Goal: Transaction & Acquisition: Purchase product/service

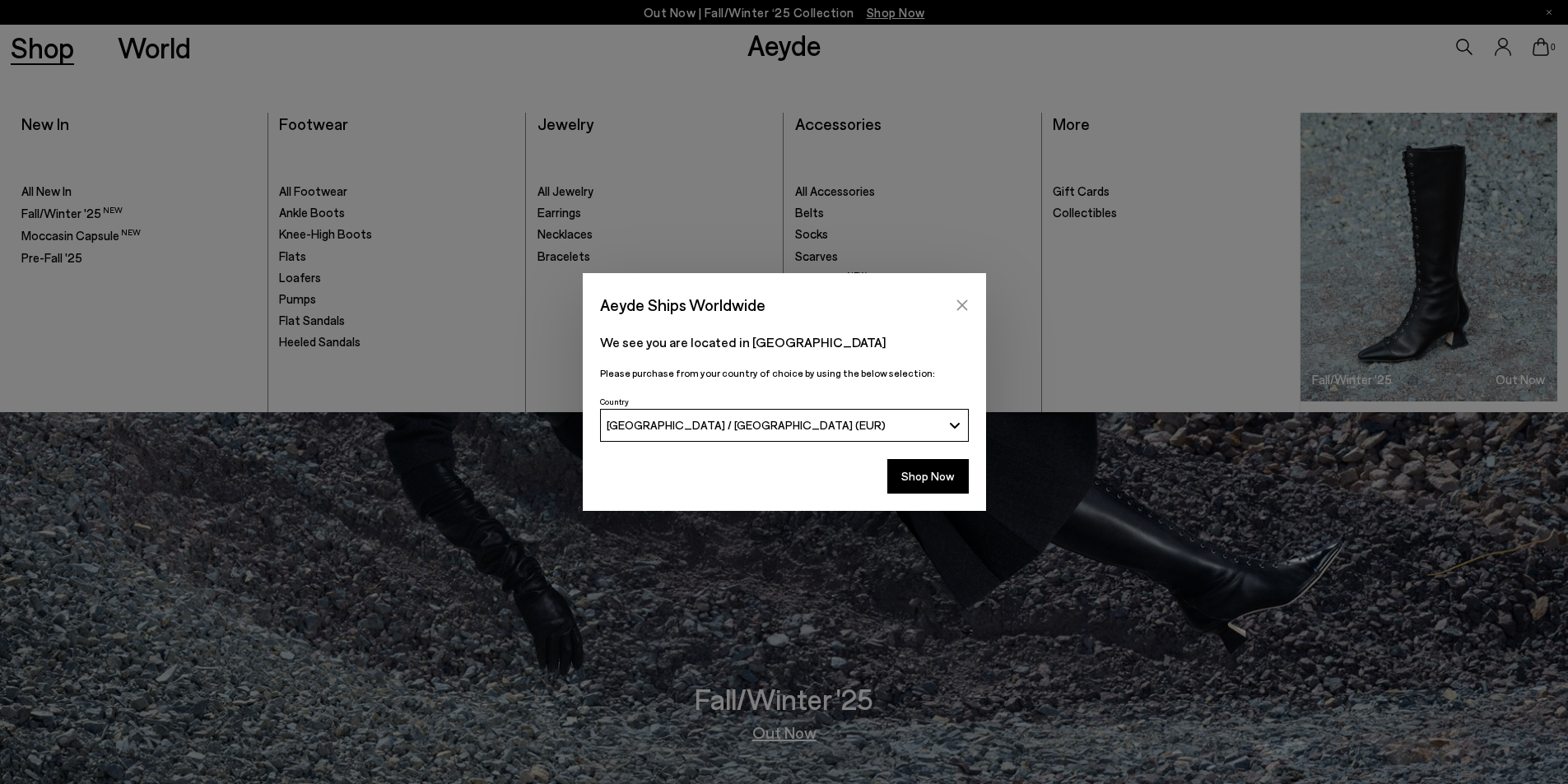
click at [970, 309] on button "Close" at bounding box center [962, 306] width 25 height 25
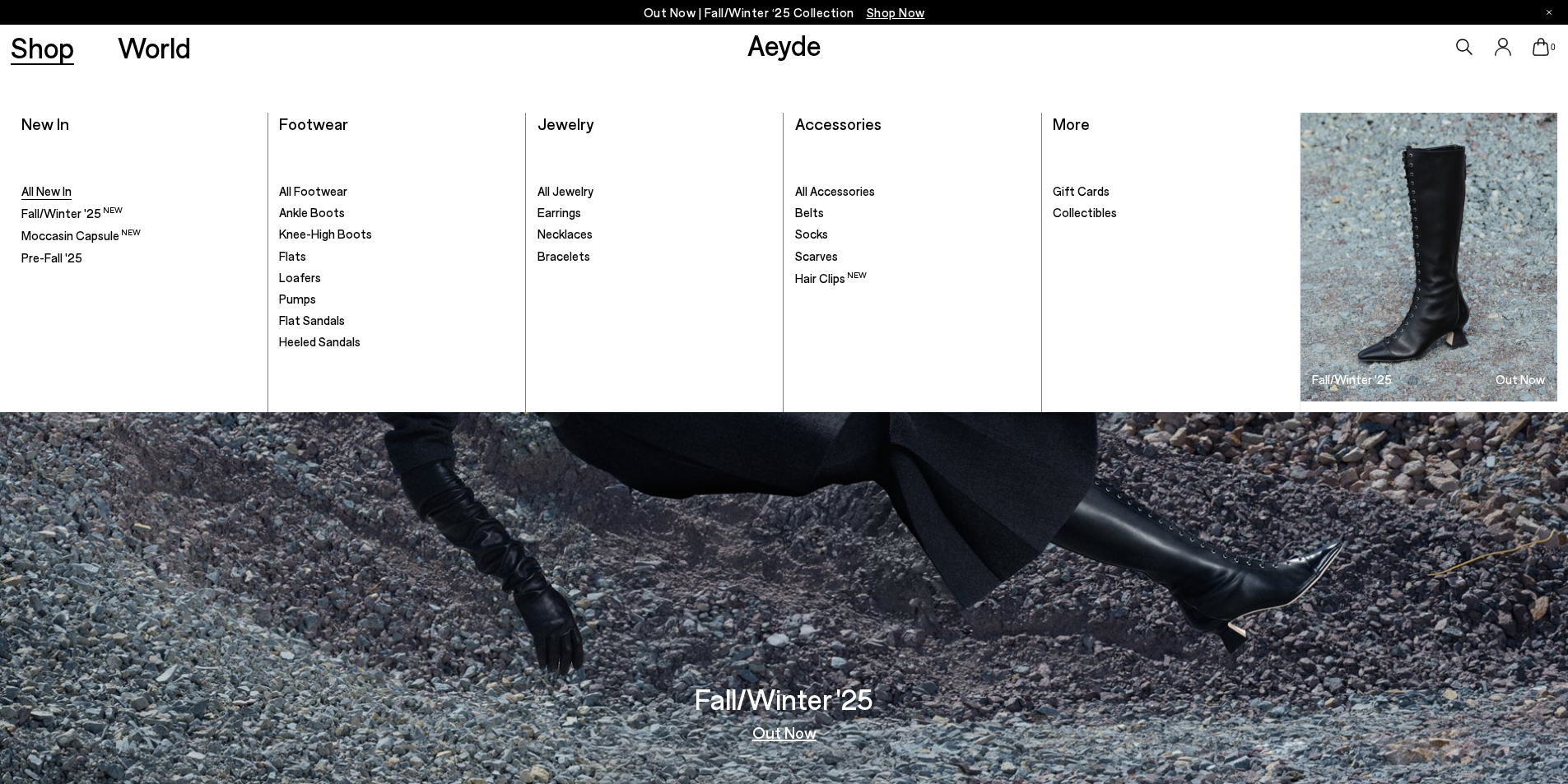
click at [75, 194] on link "All New In" at bounding box center [140, 192] width 236 height 16
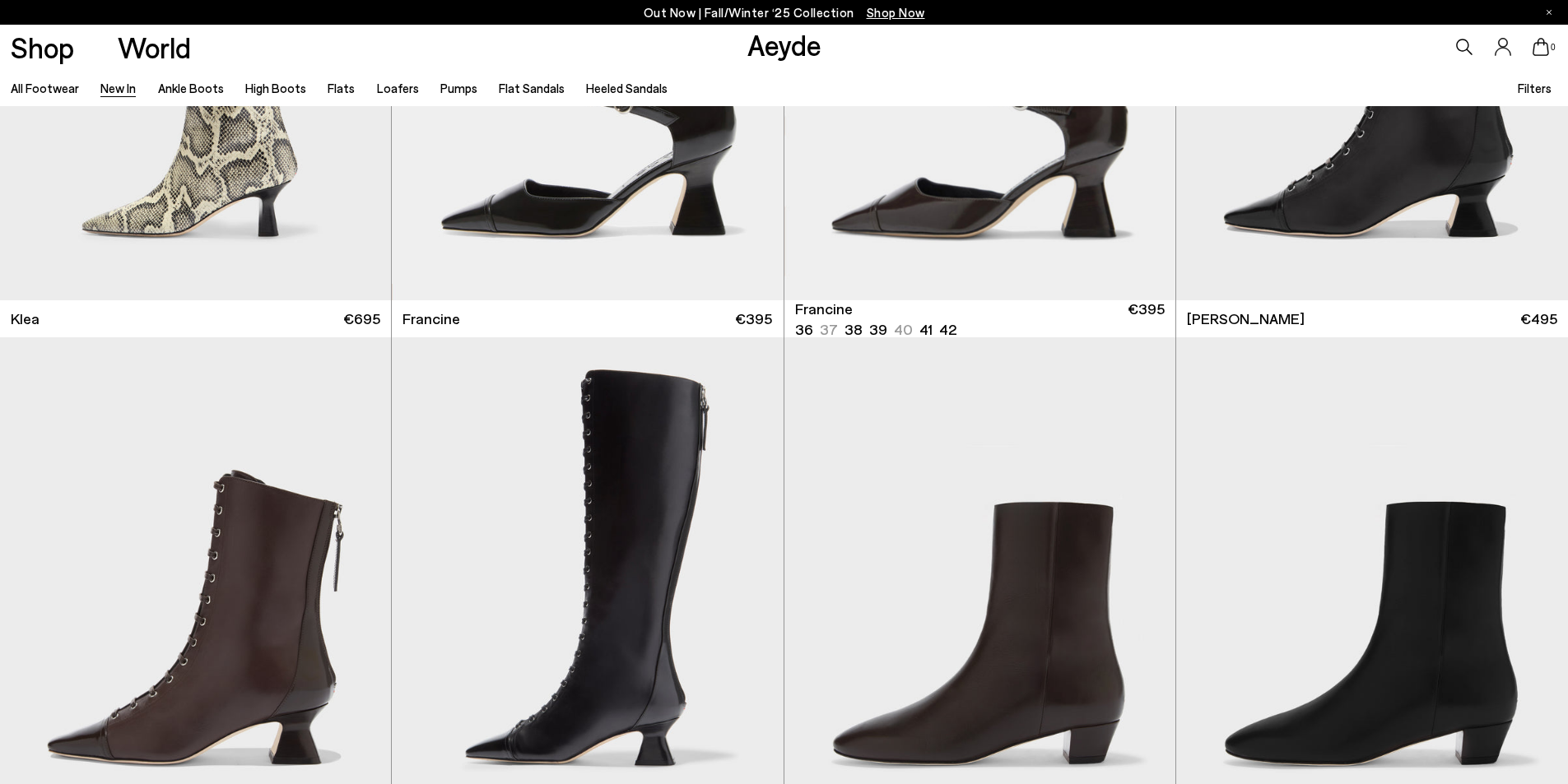
scroll to position [2634, 0]
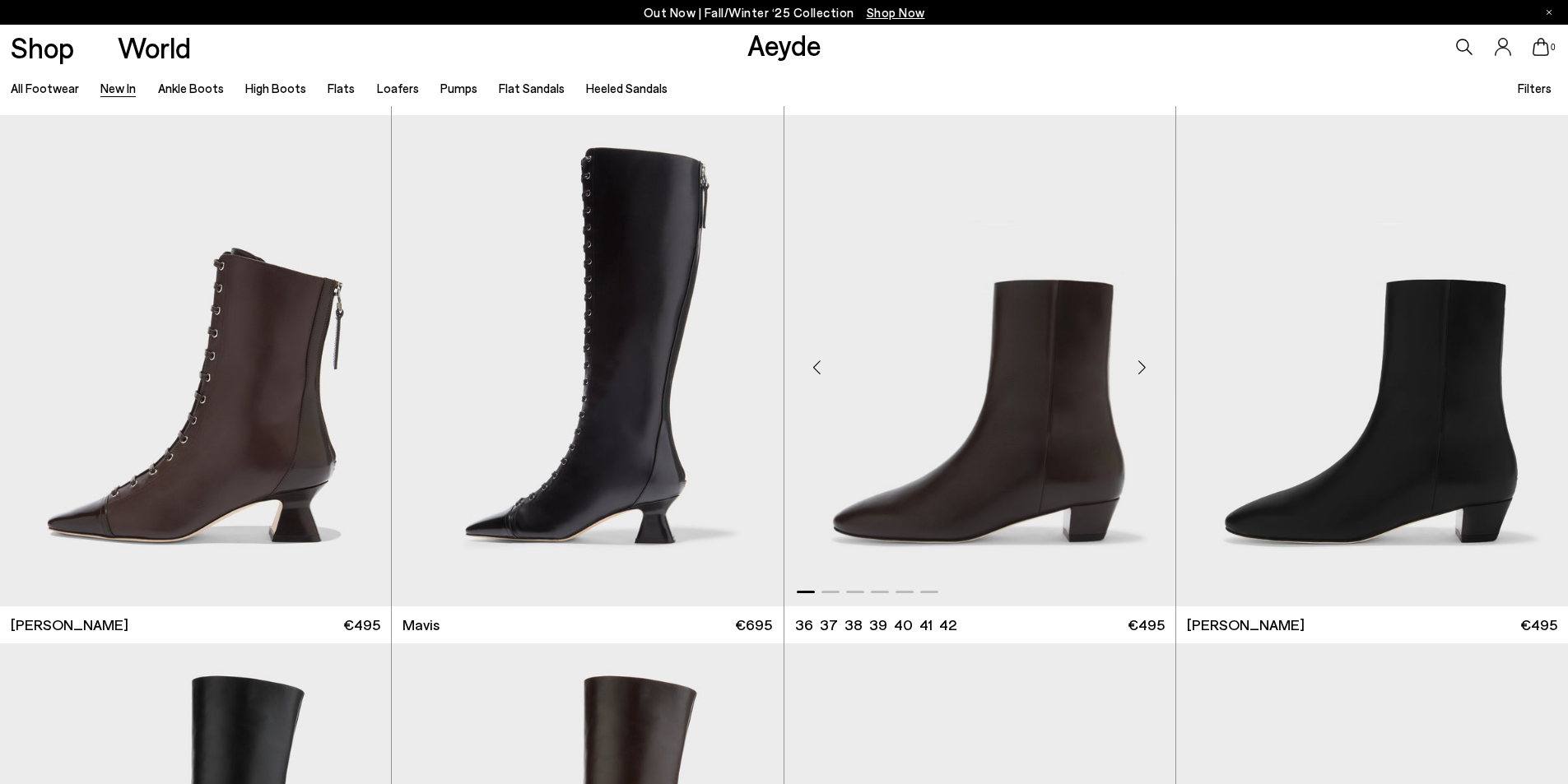
click at [1094, 476] on img "1 / 6" at bounding box center [979, 360] width 391 height 492
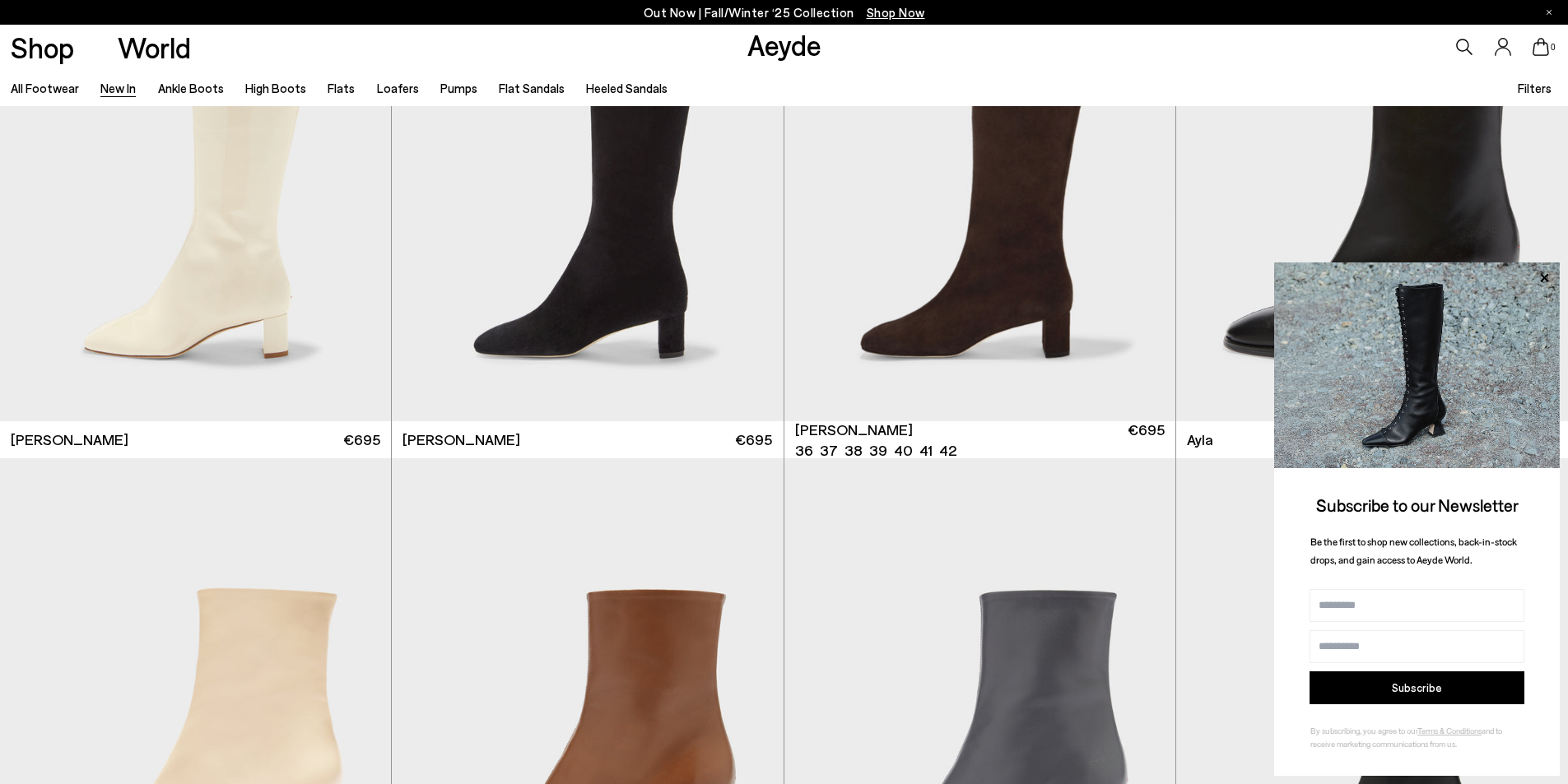
scroll to position [5515, 0]
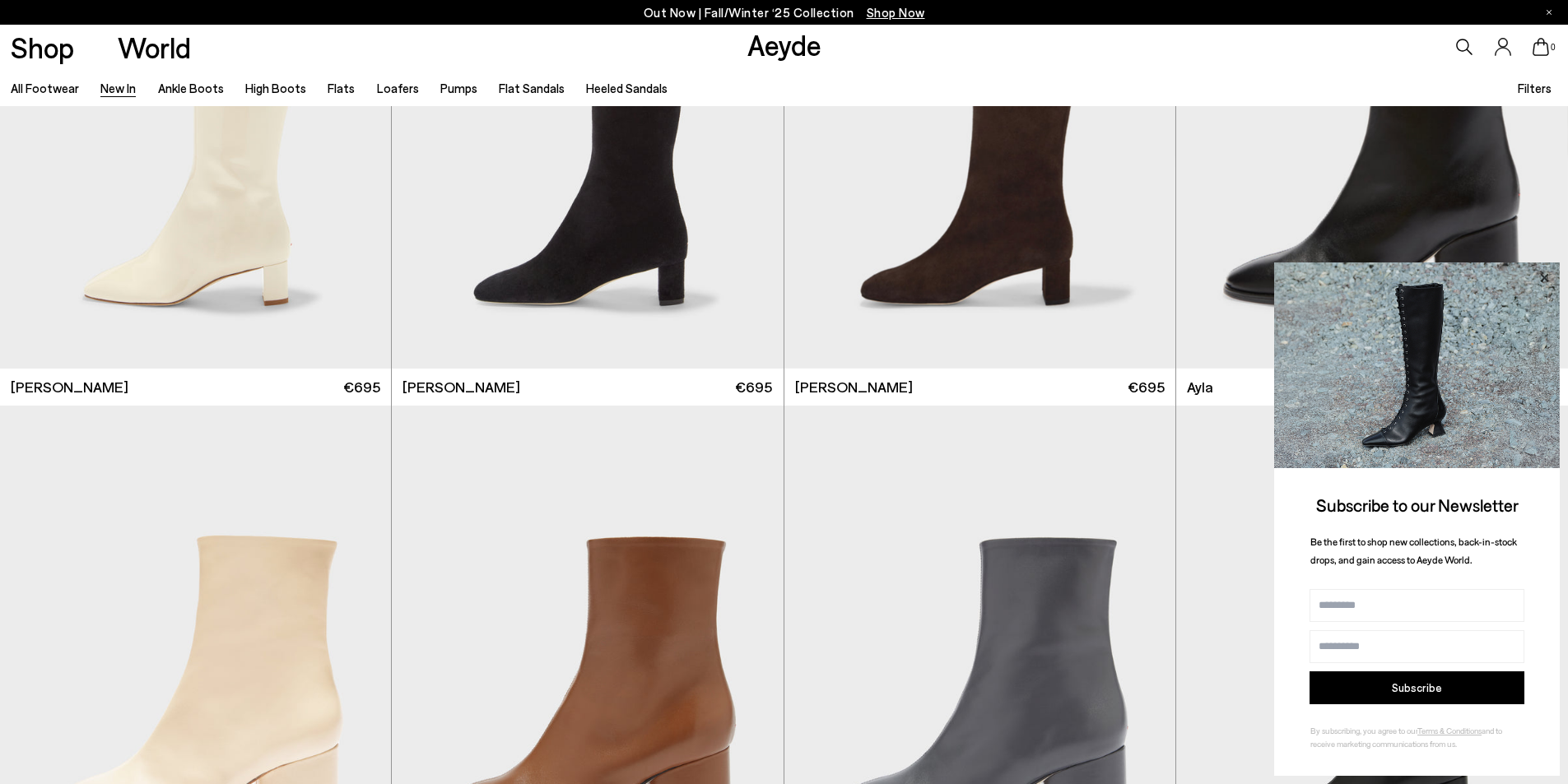
click at [1538, 275] on icon at bounding box center [1543, 278] width 22 height 22
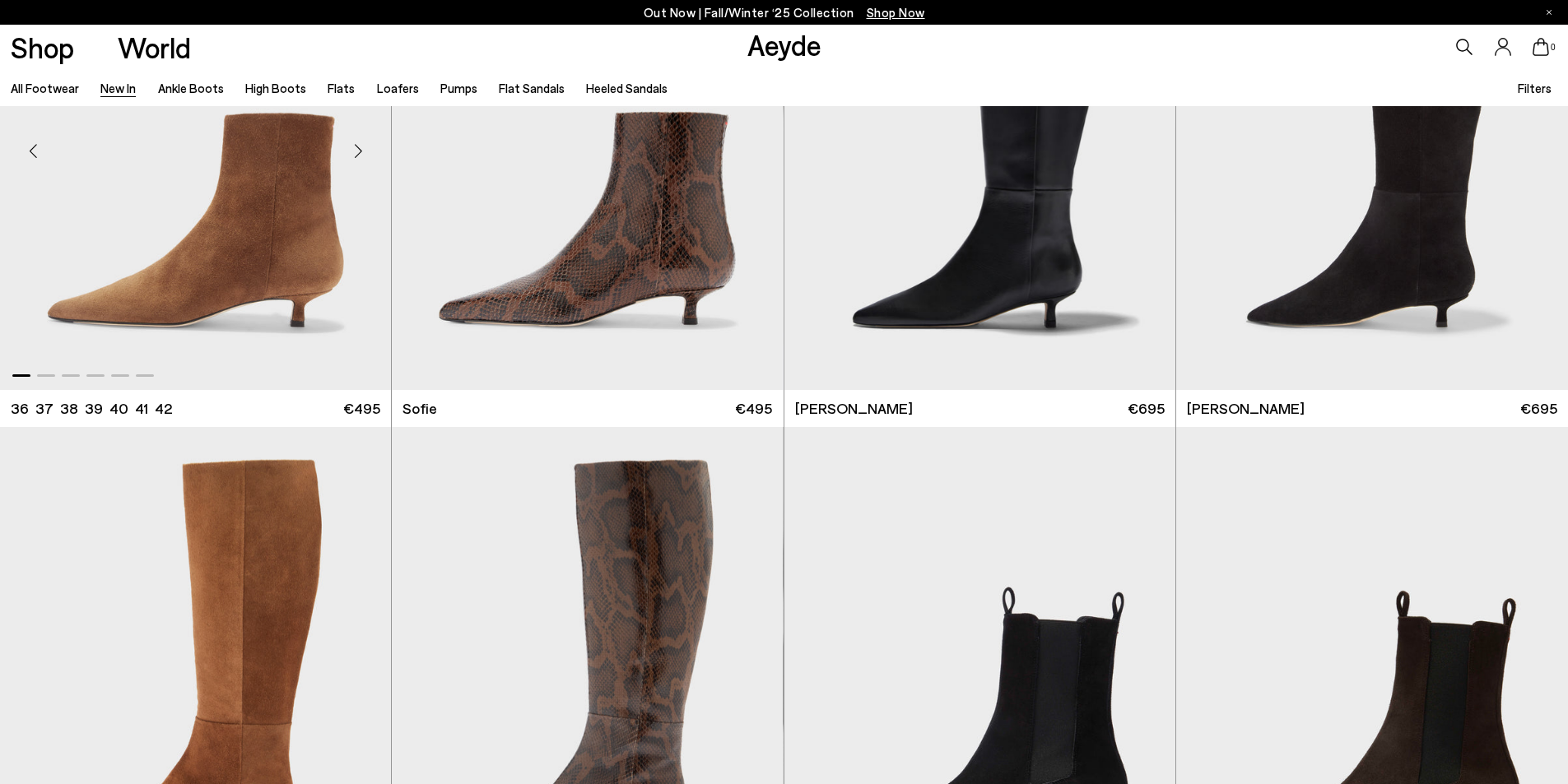
click at [216, 255] on img "1 / 6" at bounding box center [195, 144] width 391 height 492
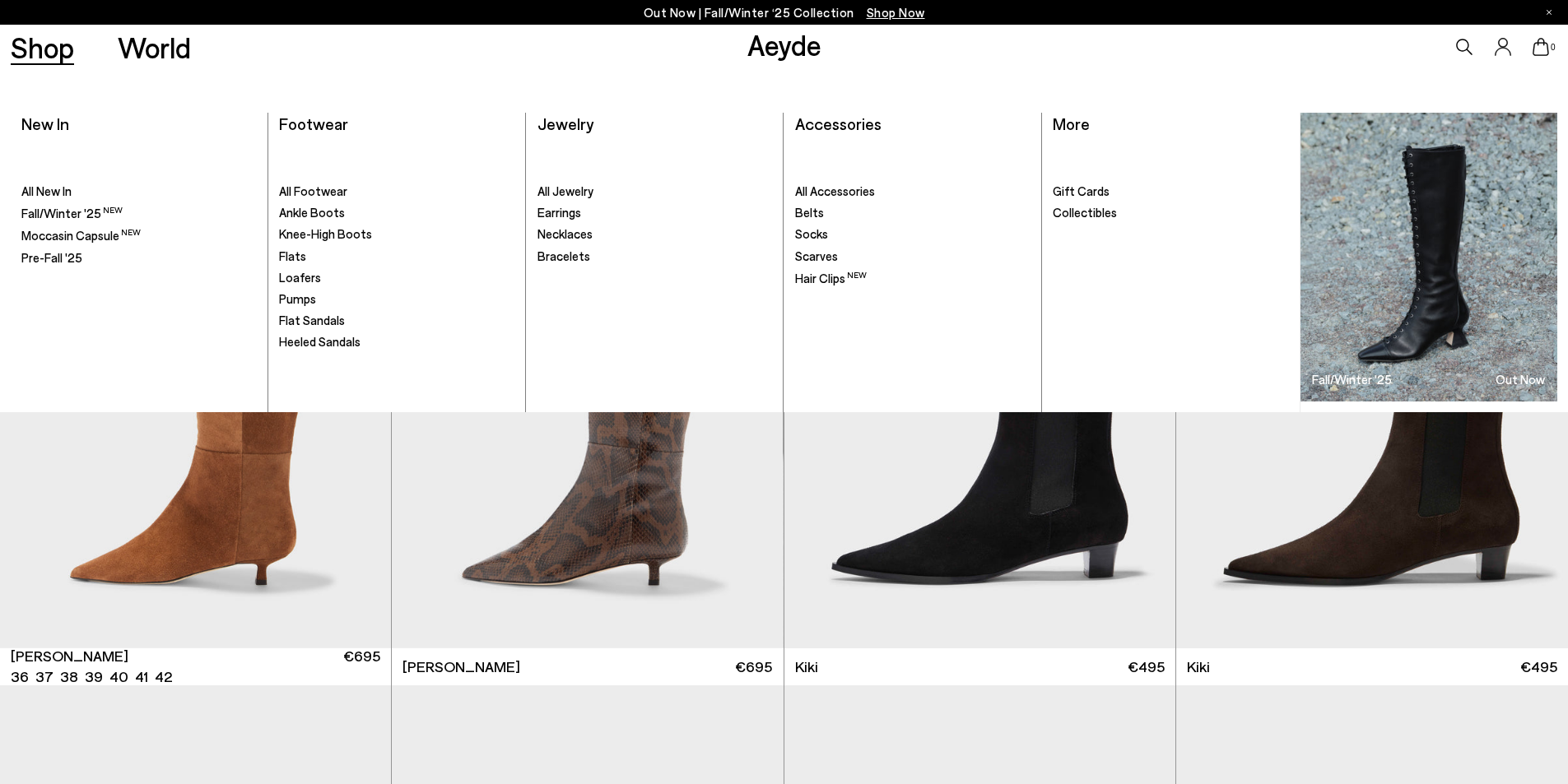
scroll to position [7408, 0]
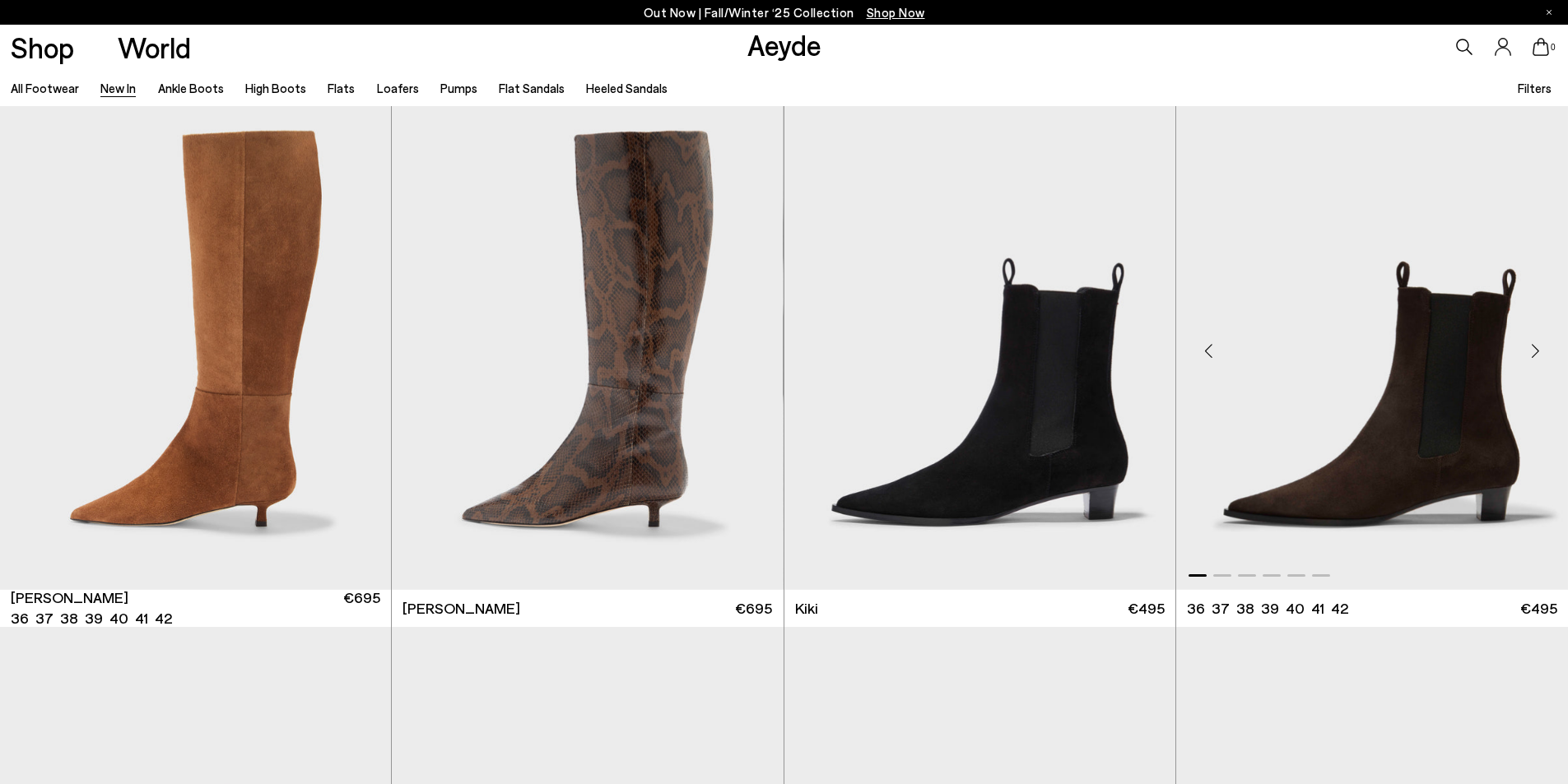
click at [1403, 484] on img "1 / 6" at bounding box center [1372, 343] width 392 height 492
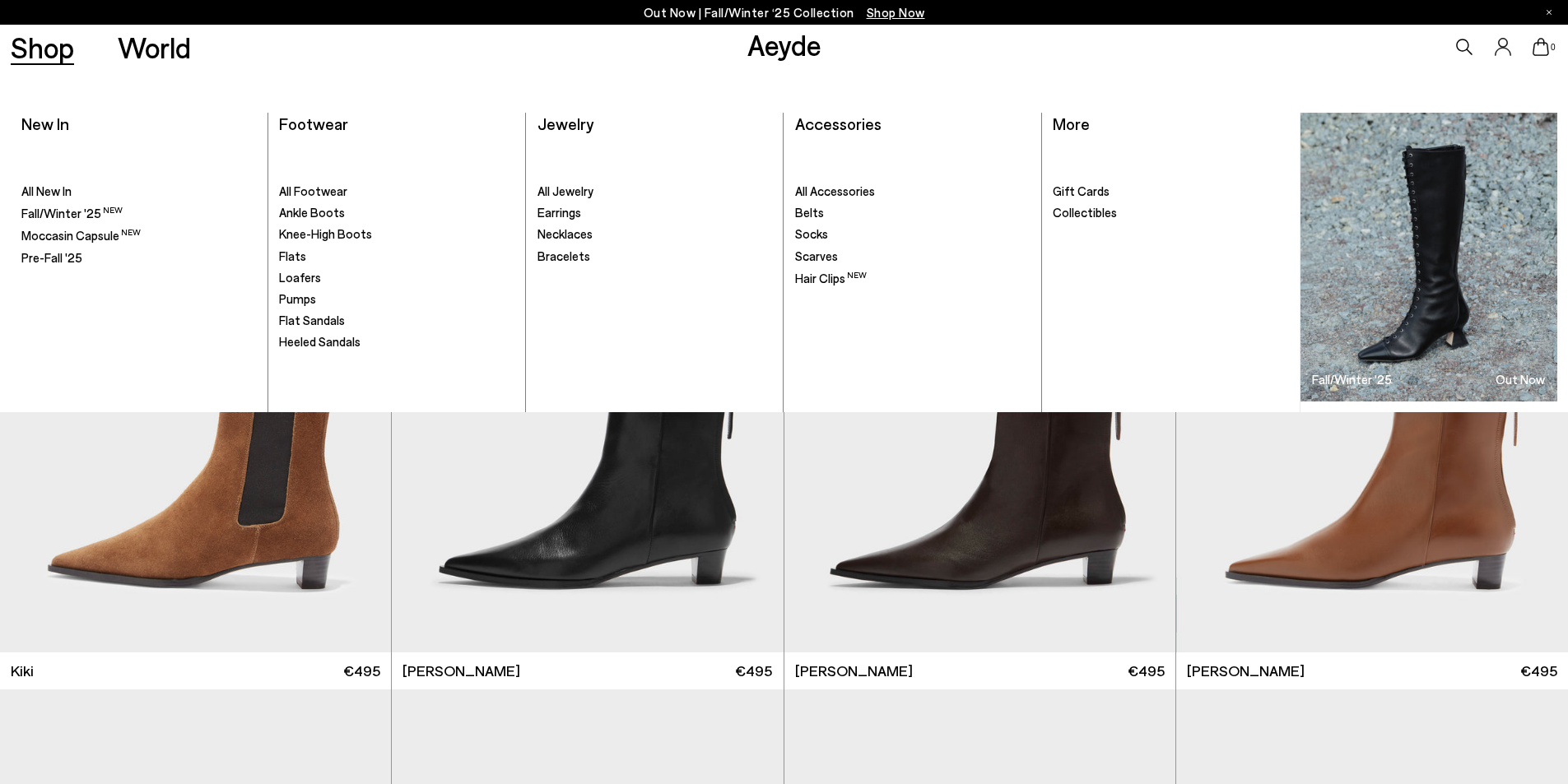
scroll to position [7902, 0]
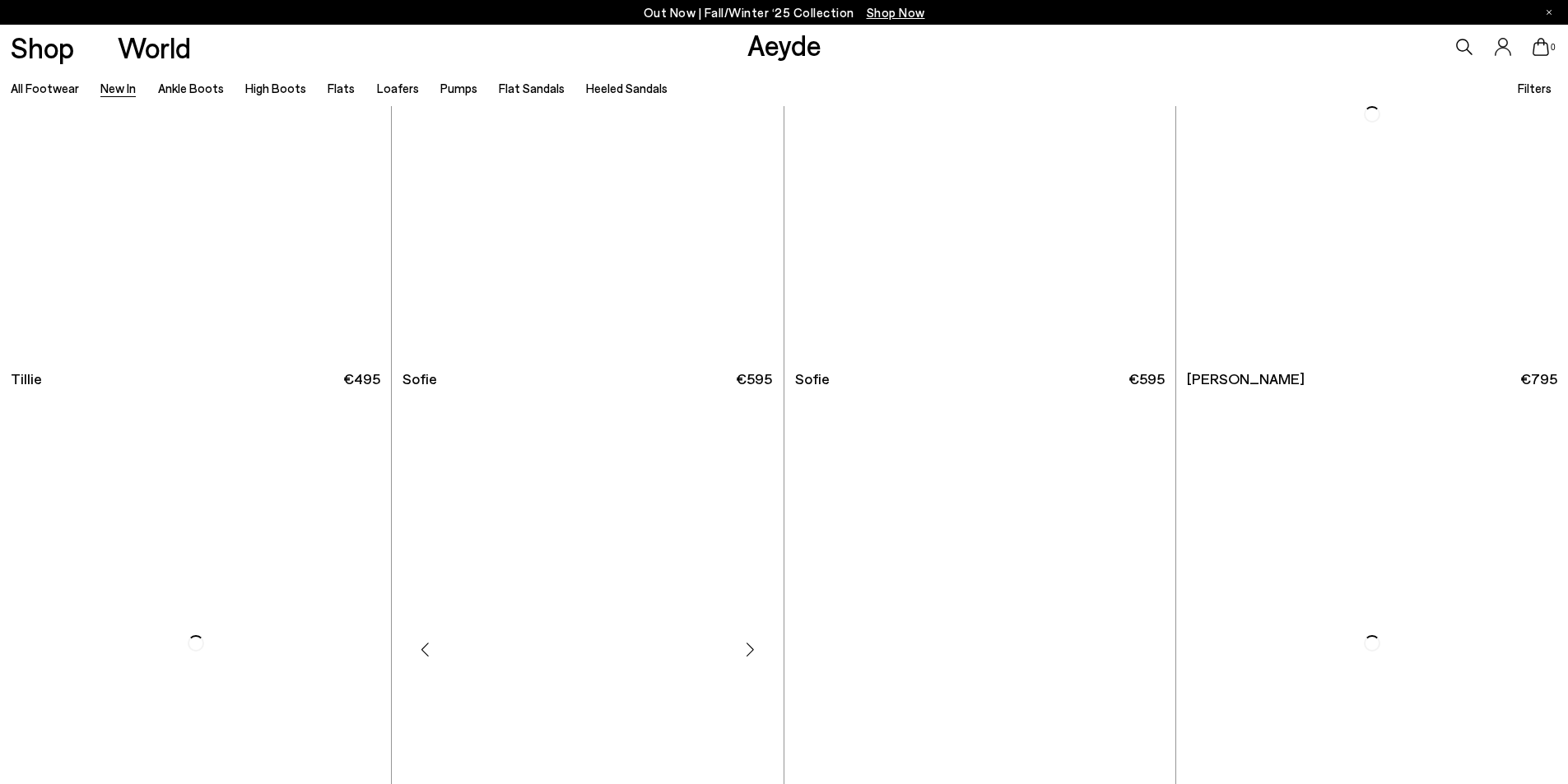
scroll to position [12183, 0]
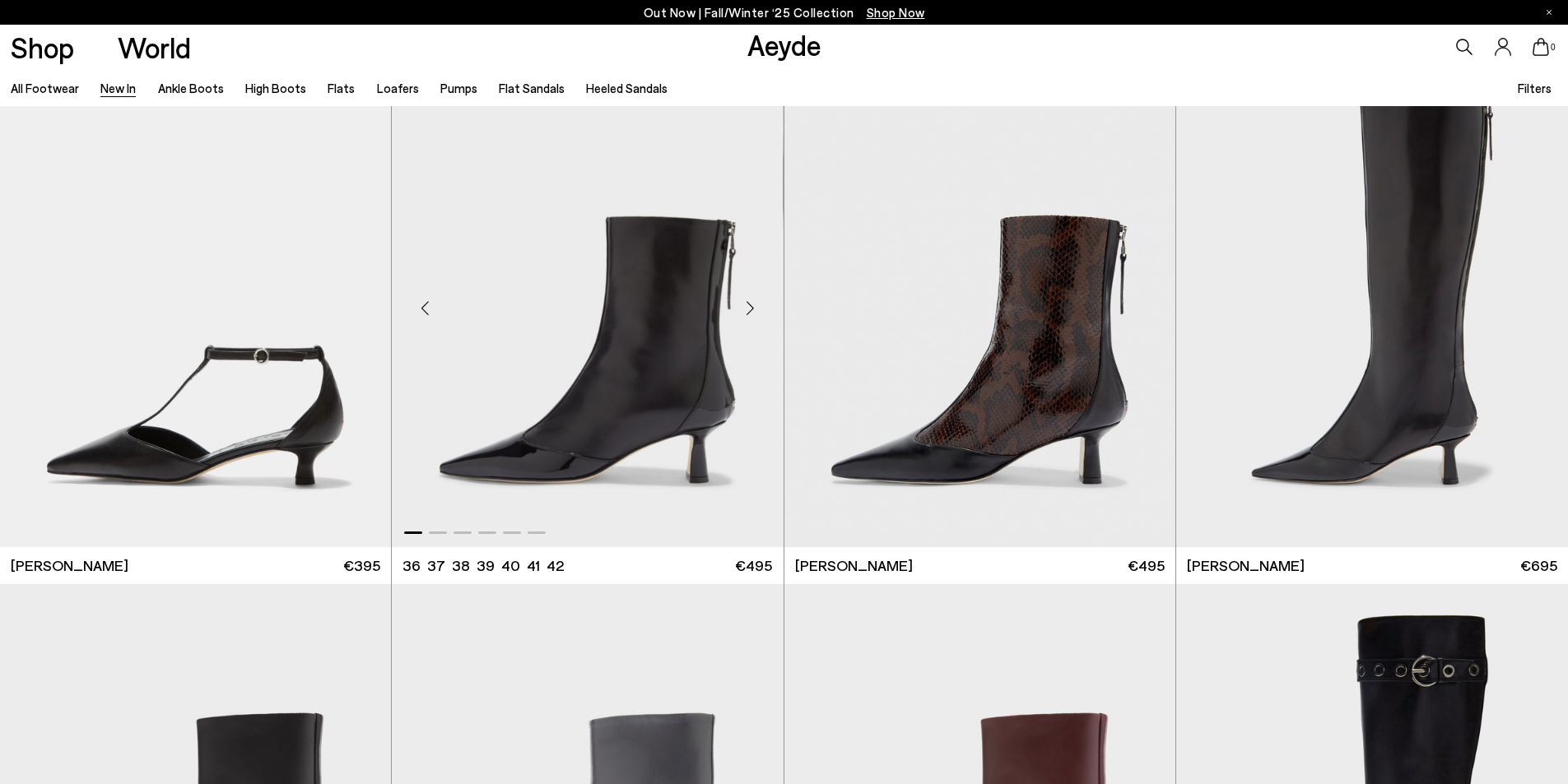
scroll to position [16545, 0]
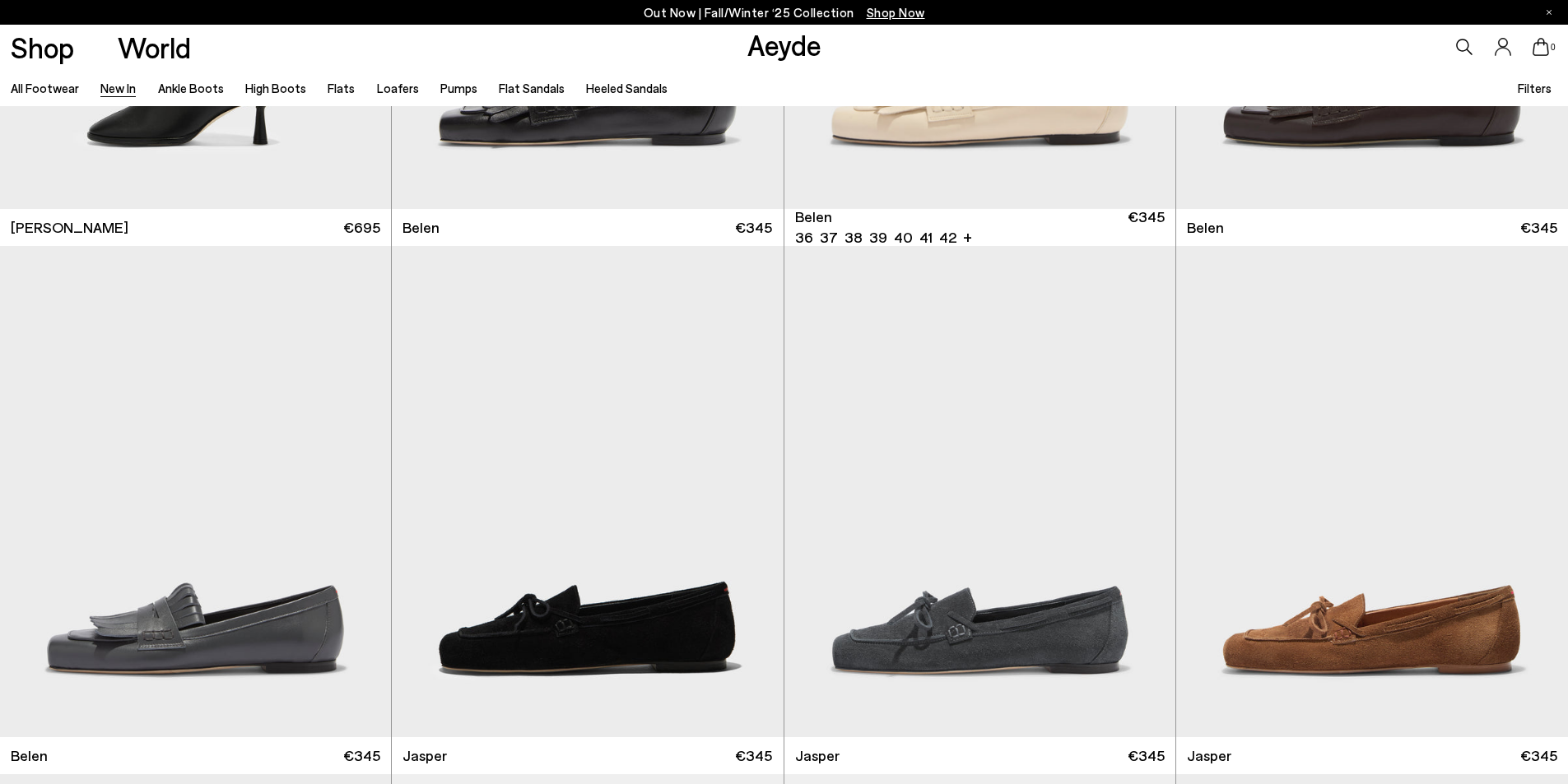
scroll to position [18932, 0]
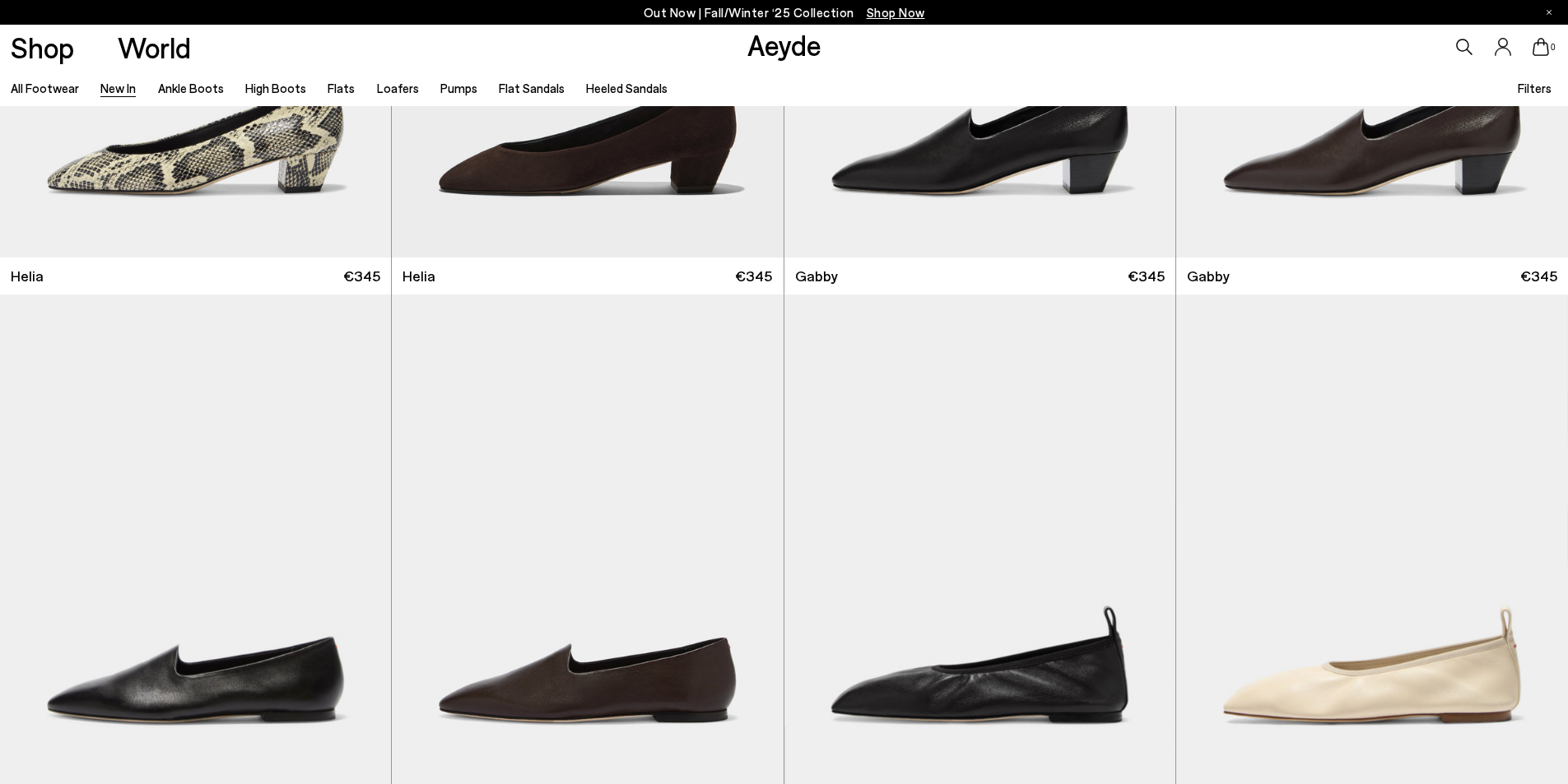
scroll to position [22307, 0]
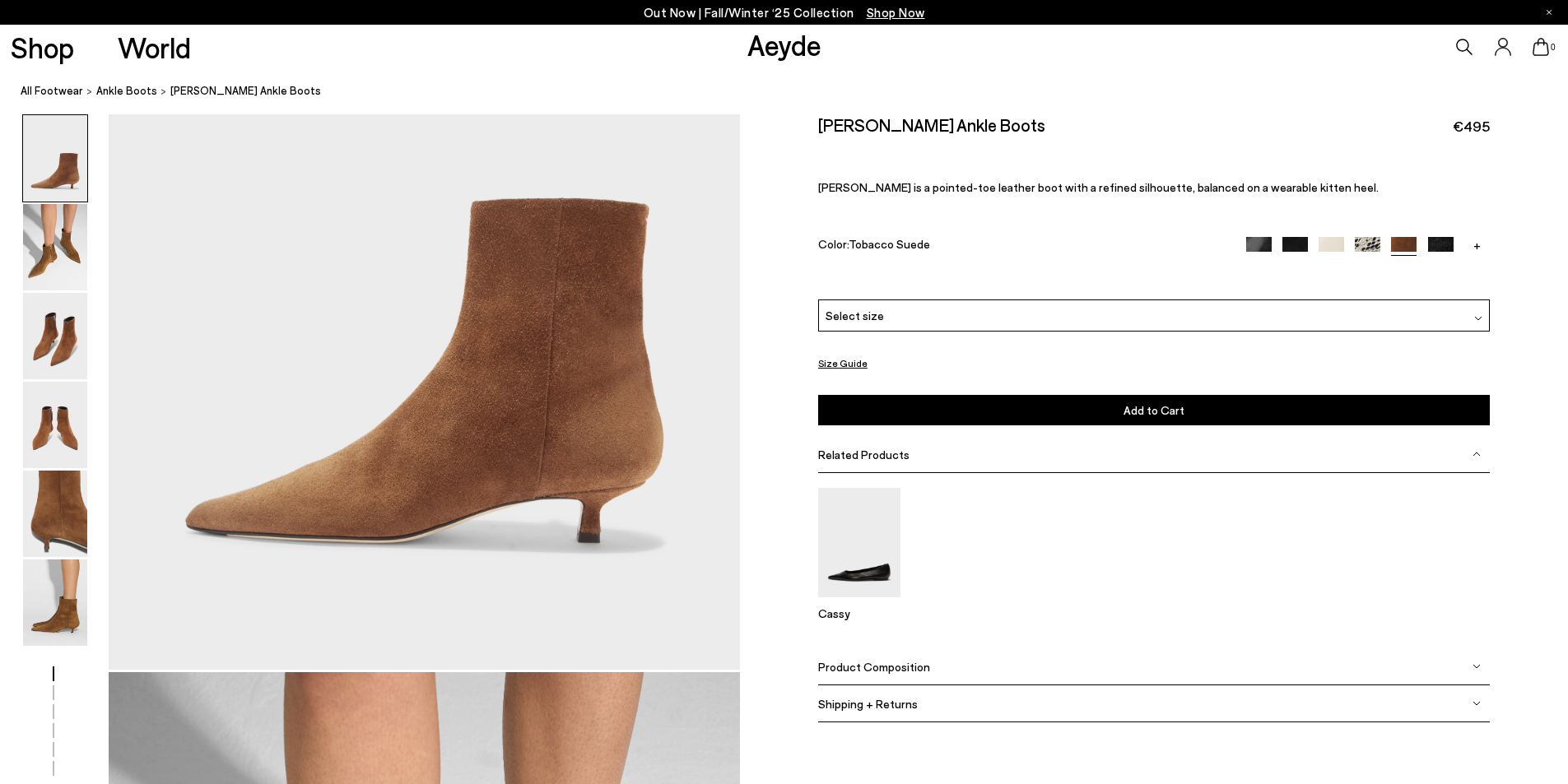
scroll to position [329, 0]
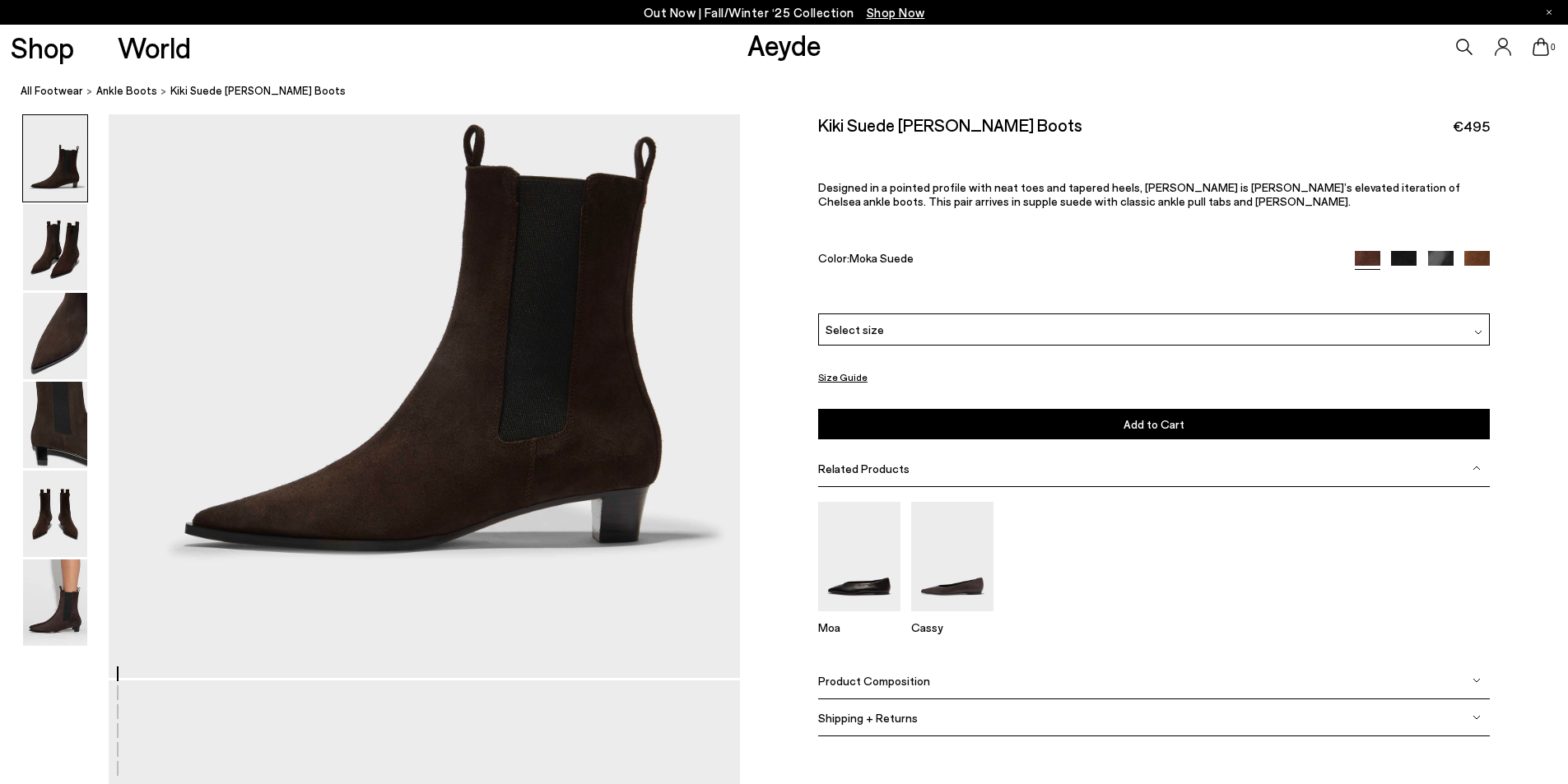
scroll to position [329, 0]
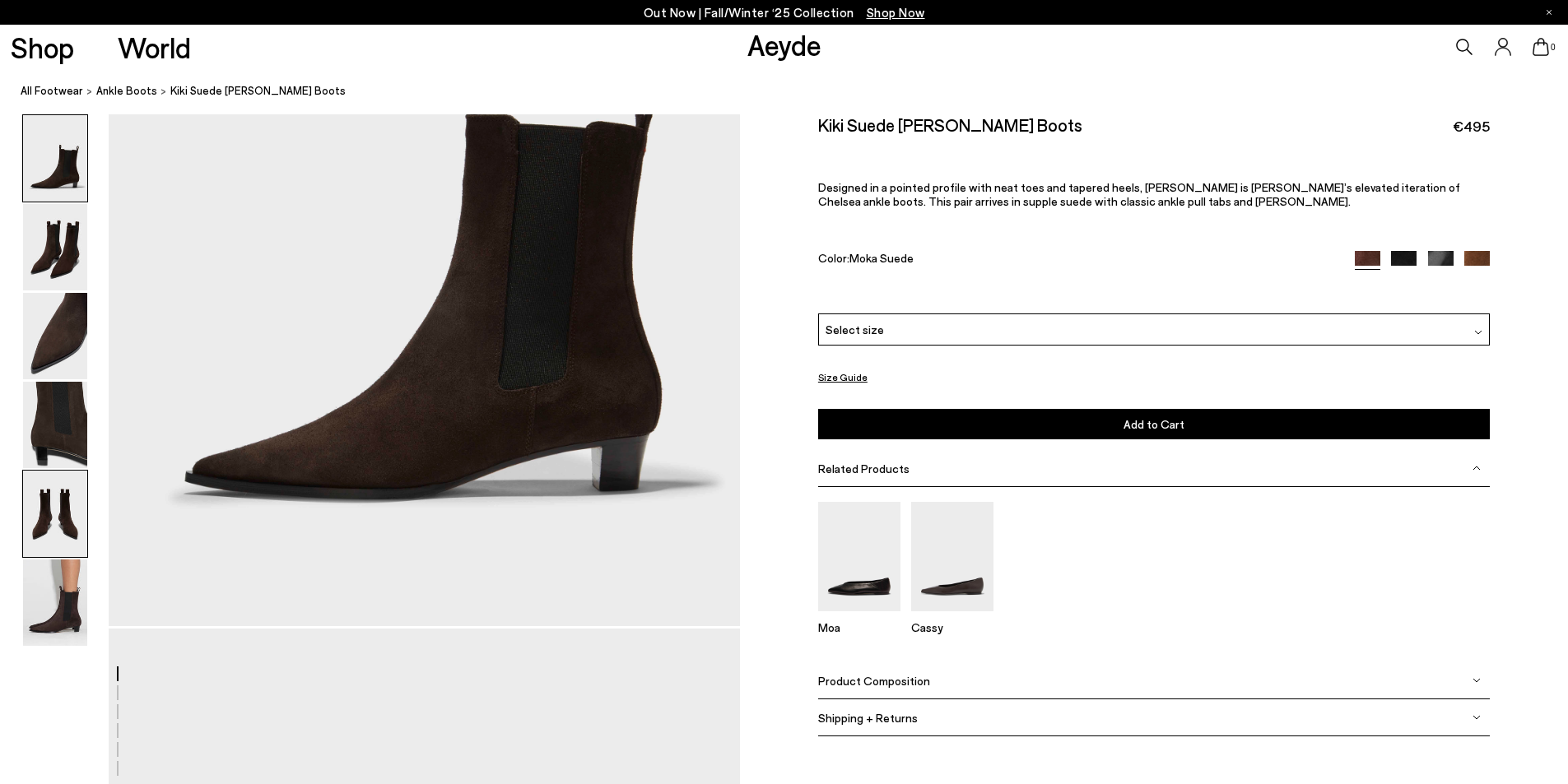
click at [47, 494] on img at bounding box center [55, 514] width 64 height 87
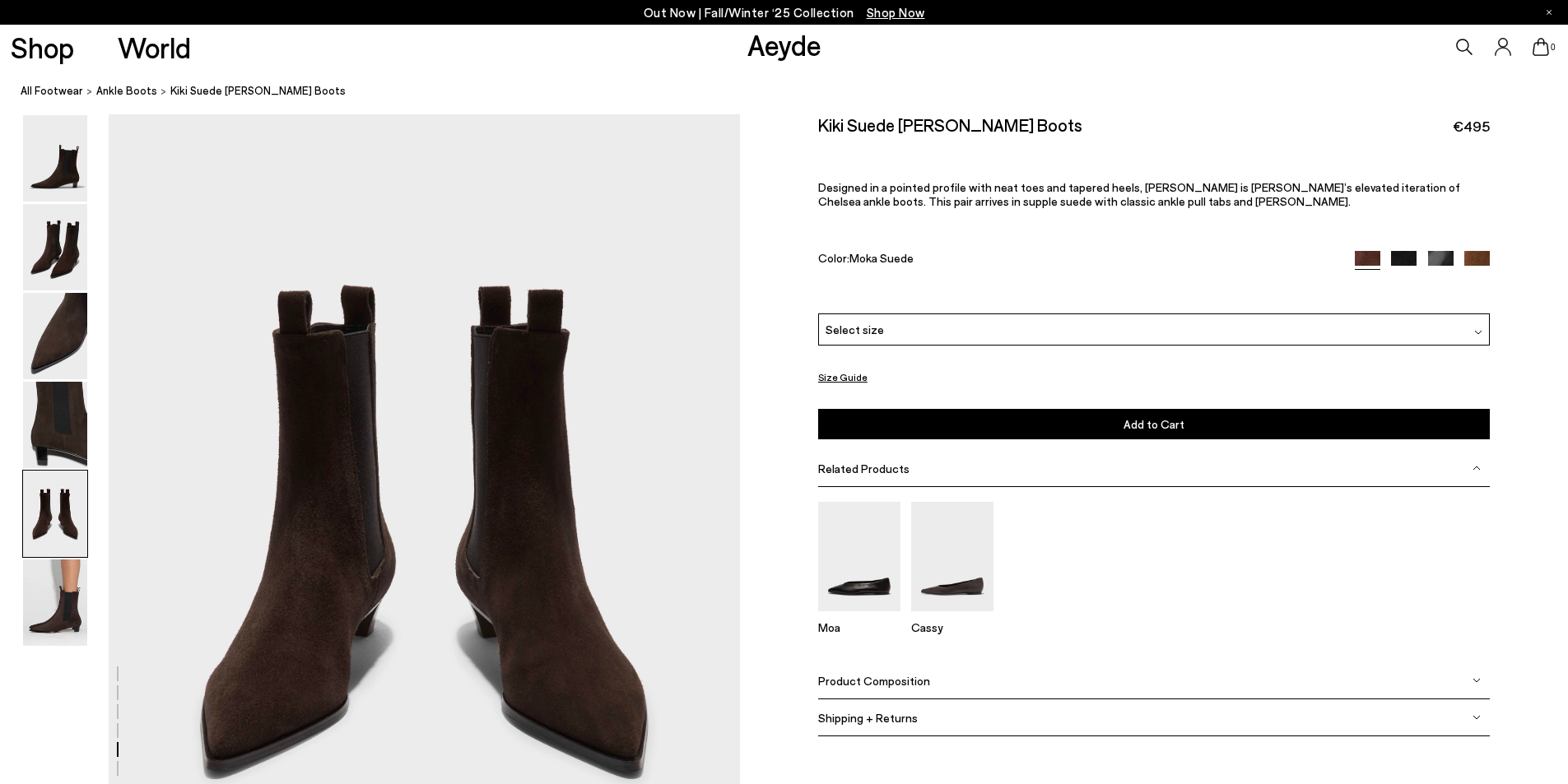
scroll to position [3460, 0]
